Goal: Information Seeking & Learning: Learn about a topic

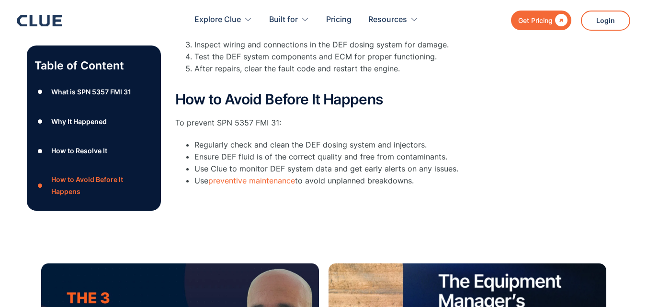
scroll to position [556, 0]
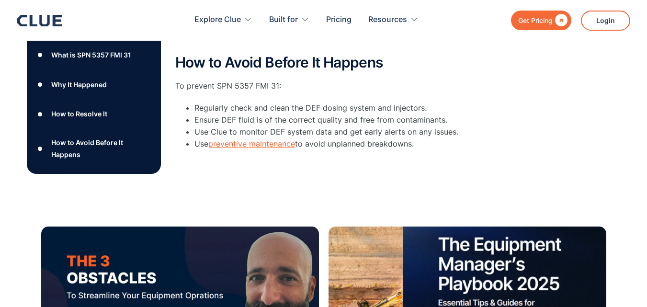
click at [278, 145] on link "preventive maintenance" at bounding box center [251, 144] width 87 height 10
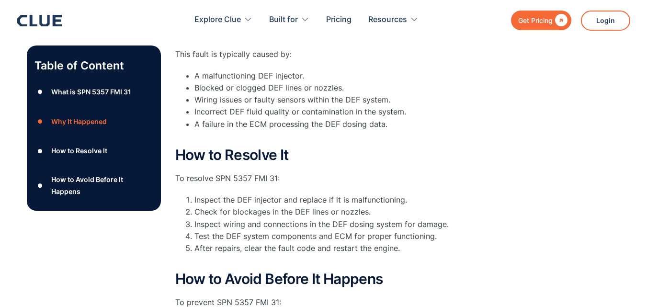
scroll to position [326, 0]
